Goal: Transaction & Acquisition: Download file/media

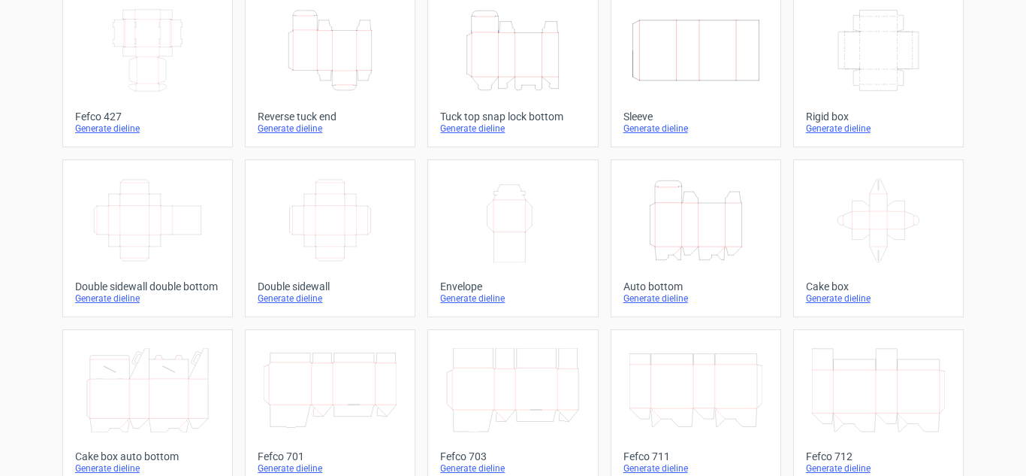
scroll to position [106, 0]
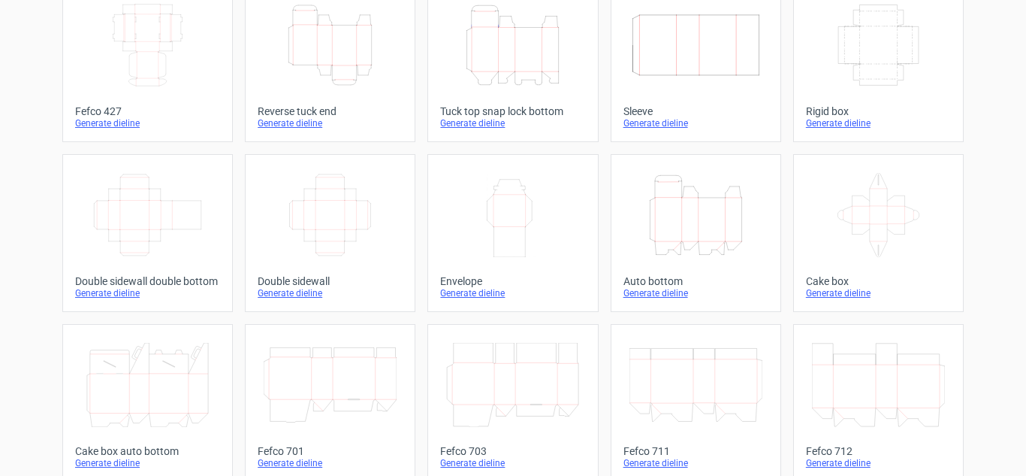
click at [658, 268] on link "Height Depth Width Auto bottom Generate dieline" at bounding box center [696, 233] width 171 height 158
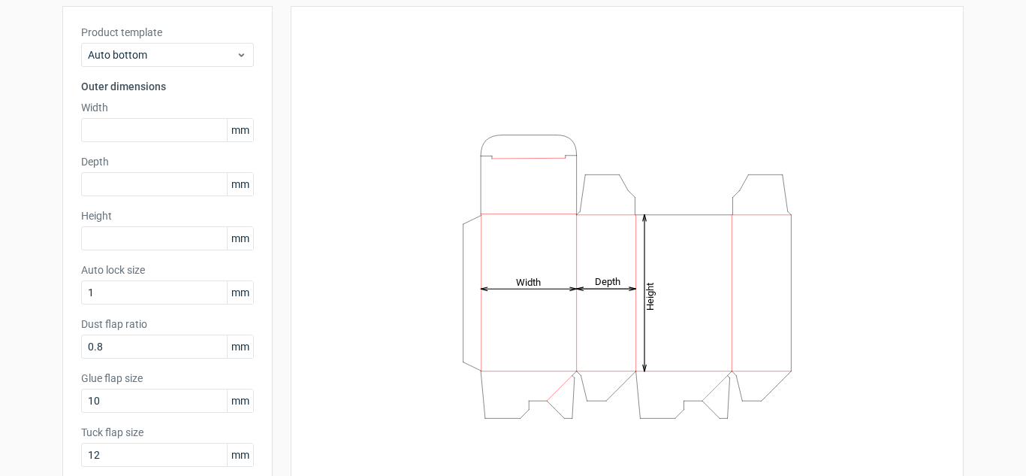
scroll to position [85, 0]
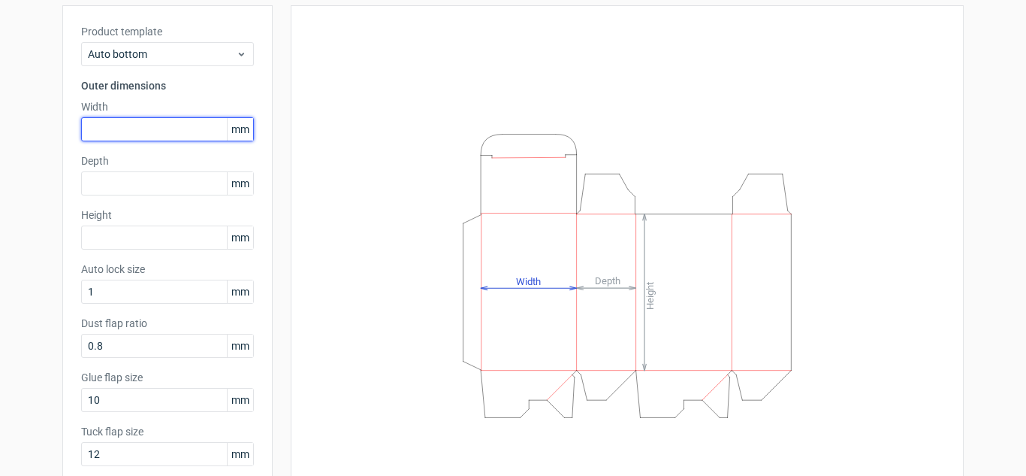
click at [180, 128] on input "text" at bounding box center [167, 129] width 173 height 24
type input "63"
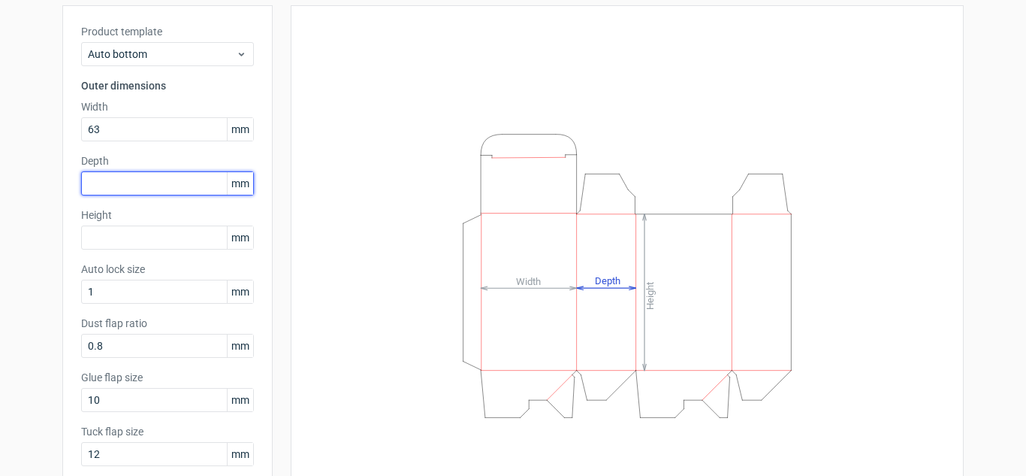
click at [198, 191] on input "text" at bounding box center [167, 183] width 173 height 24
type input "63"
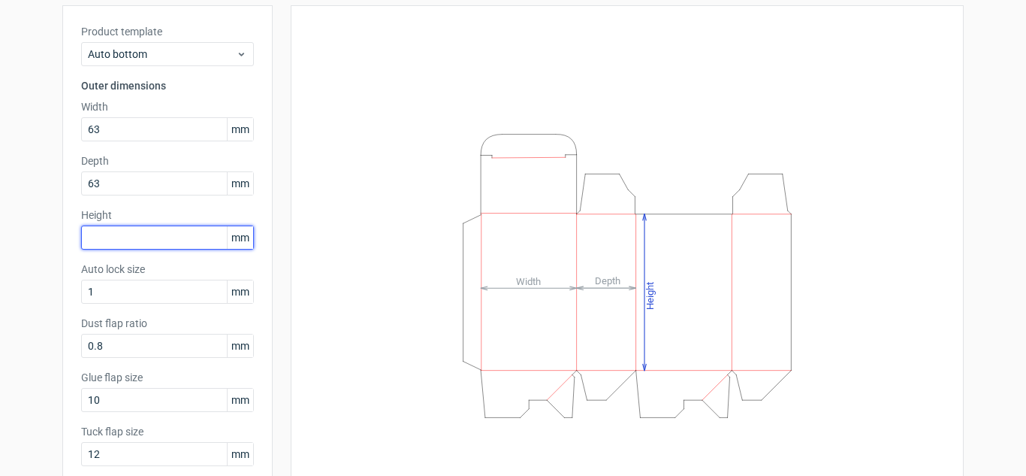
click at [174, 237] on input "text" at bounding box center [167, 237] width 173 height 24
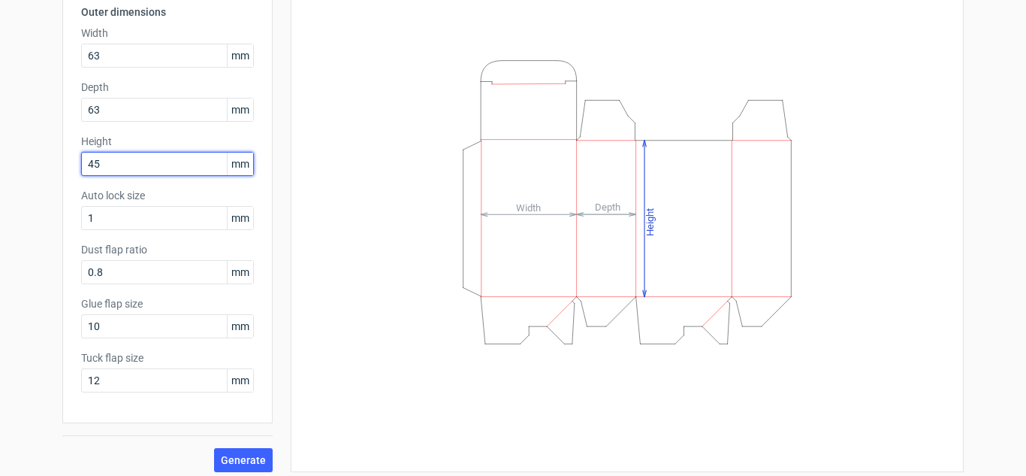
scroll to position [167, 0]
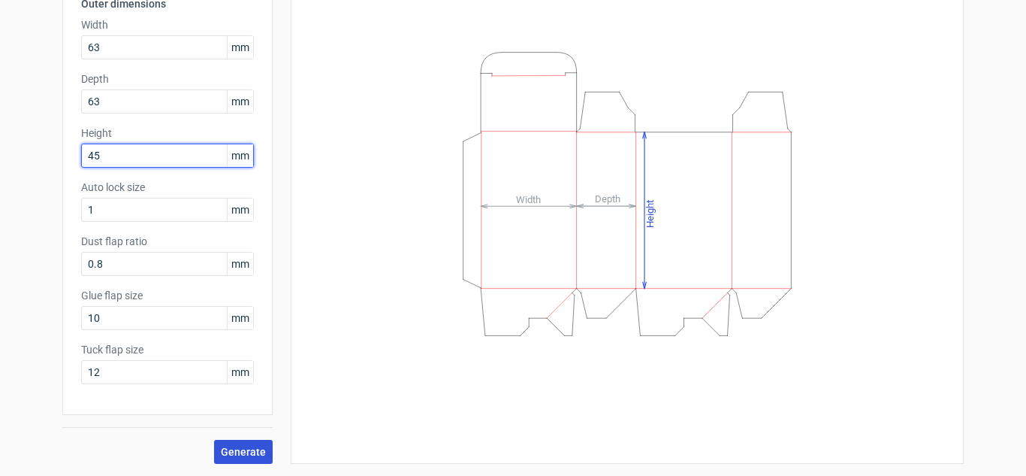
type input "45"
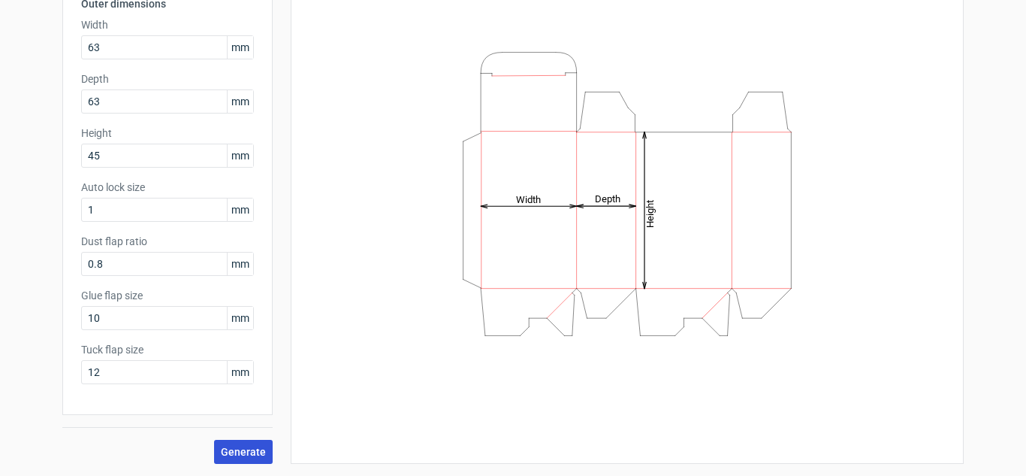
click at [253, 457] on span "Generate" at bounding box center [243, 451] width 45 height 11
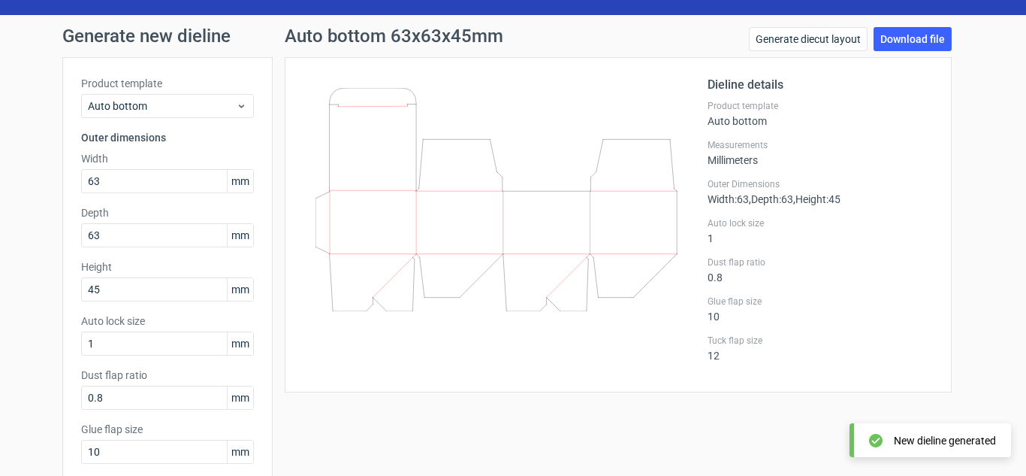
scroll to position [32, 0]
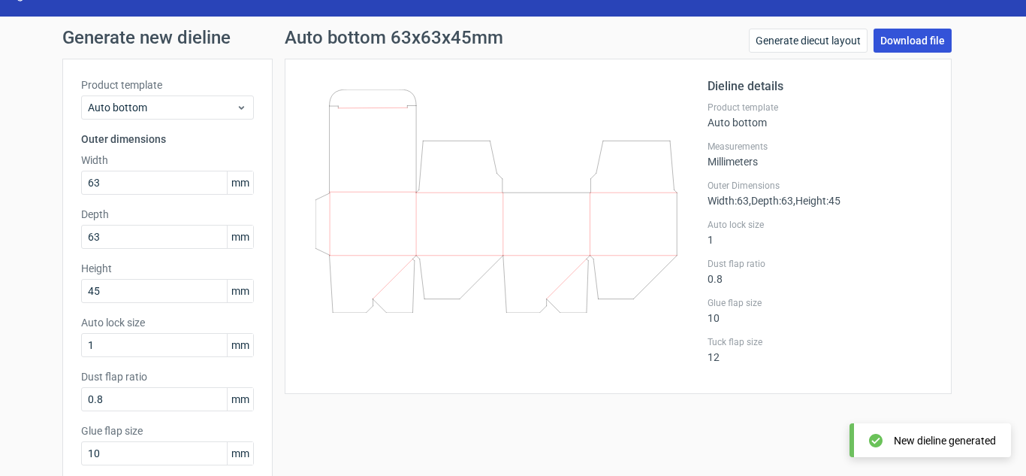
click at [888, 38] on link "Download file" at bounding box center [913, 41] width 78 height 24
